Goal: Find specific fact: Find specific page/section

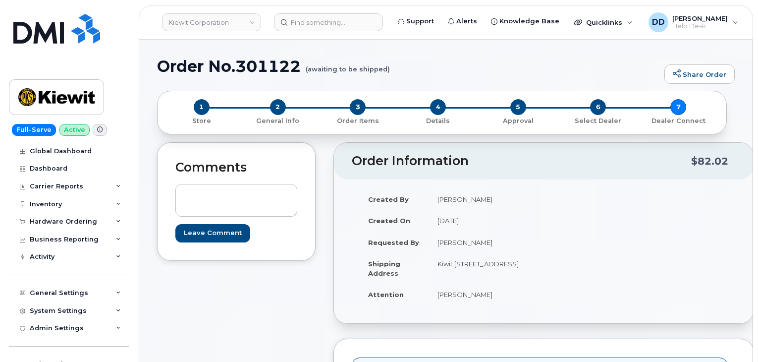
scroll to position [725, 0]
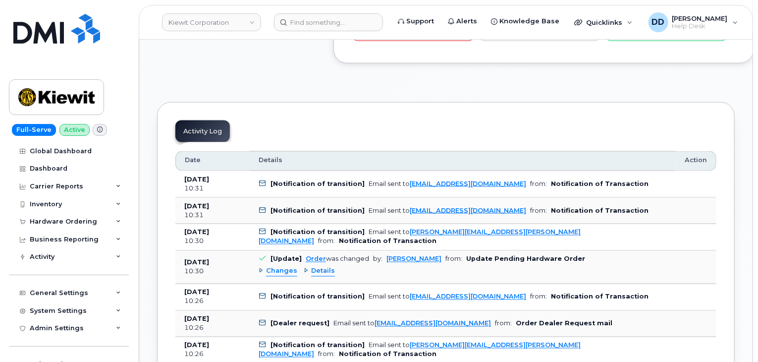
click at [105, 49] on div "Full-Serve Active Global Dashboard Dashboard Carrier Reports Monthly Billing Da…" at bounding box center [67, 181] width 134 height 362
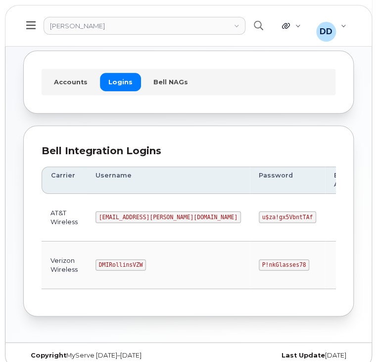
scroll to position [55, 0]
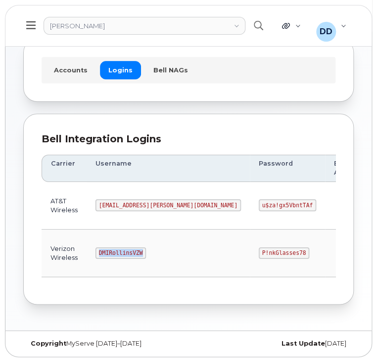
drag, startPoint x: 140, startPoint y: 252, endPoint x: 97, endPoint y: 254, distance: 43.6
click at [97, 254] on code "DMIRollinsVZW" at bounding box center [121, 253] width 51 height 12
copy code "DMIRollinsVZW"
drag, startPoint x: 222, startPoint y: 250, endPoint x: 184, endPoint y: 256, distance: 38.5
click at [259, 256] on code "P!nkGlasses78" at bounding box center [284, 253] width 51 height 12
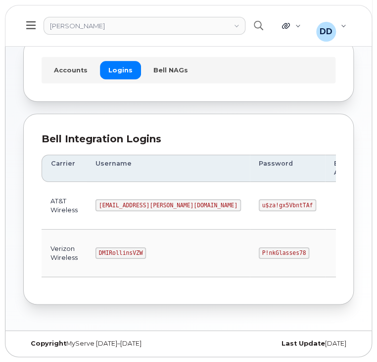
drag, startPoint x: 225, startPoint y: 251, endPoint x: 177, endPoint y: 256, distance: 47.9
click at [250, 256] on td "P!nkGlasses78" at bounding box center [287, 253] width 75 height 48
copy code "P!nkGlasses78"
